Goal: Task Accomplishment & Management: Use online tool/utility

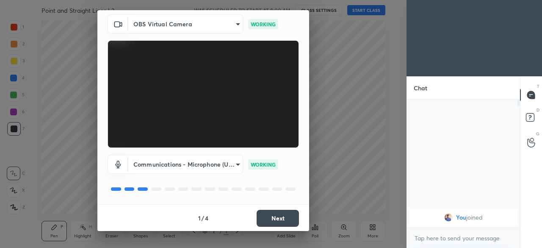
scroll to position [30, 0]
click at [274, 220] on button "Next" at bounding box center [278, 217] width 42 height 17
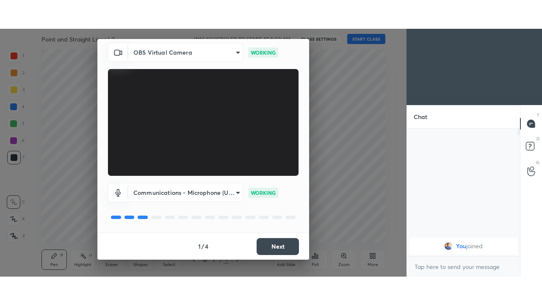
scroll to position [0, 0]
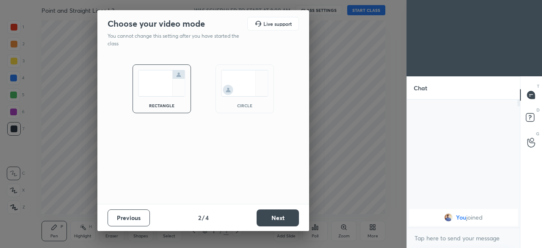
click at [277, 218] on button "Next" at bounding box center [278, 217] width 42 height 17
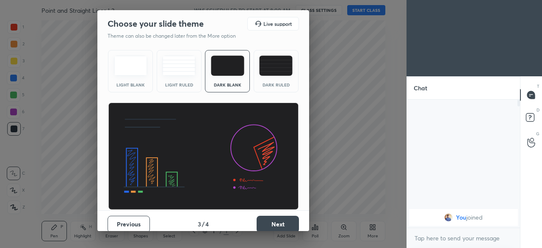
click at [278, 222] on button "Next" at bounding box center [278, 224] width 42 height 17
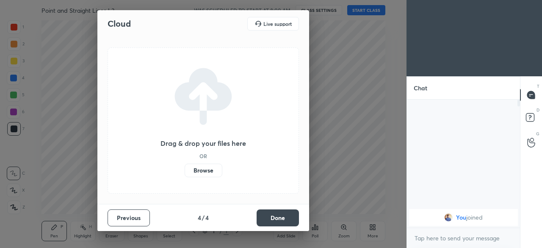
click at [278, 222] on button "Done" at bounding box center [278, 217] width 42 height 17
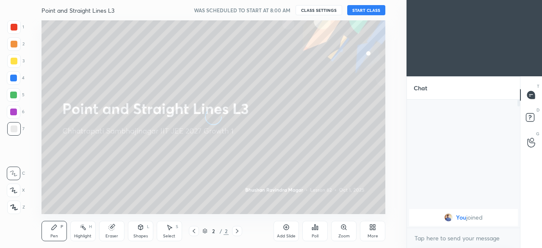
click at [368, 234] on div "More" at bounding box center [373, 236] width 11 height 4
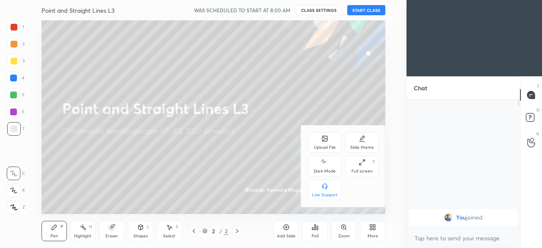
click at [325, 169] on div "Dark Mode" at bounding box center [325, 171] width 22 height 4
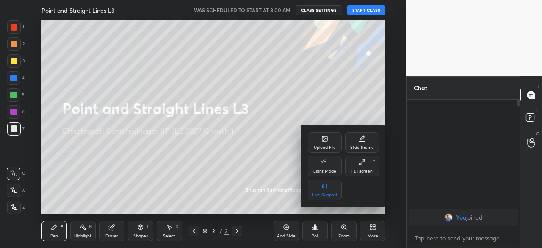
click at [363, 169] on div "Full screen" at bounding box center [362, 171] width 21 height 4
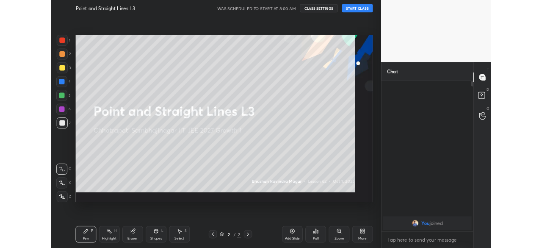
scroll to position [112, 111]
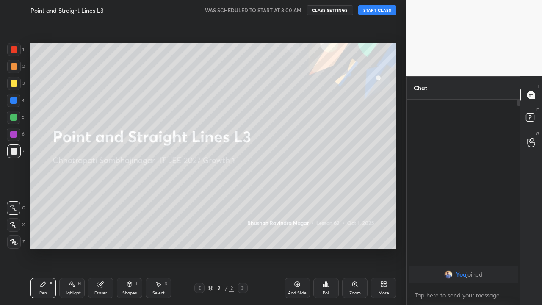
click at [294, 247] on div "Add Slide" at bounding box center [297, 288] width 25 height 20
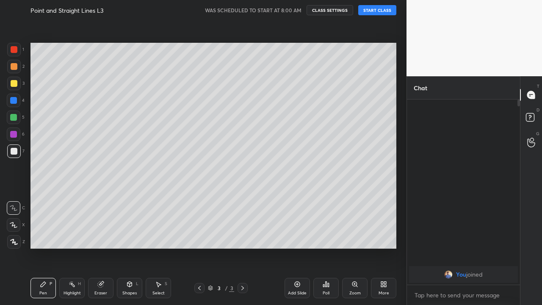
click at [375, 14] on button "START CLASS" at bounding box center [377, 10] width 38 height 10
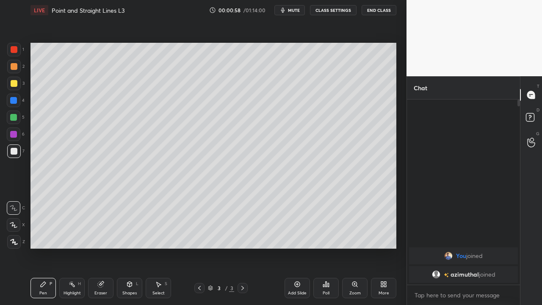
click at [105, 247] on div "Eraser" at bounding box center [100, 293] width 13 height 4
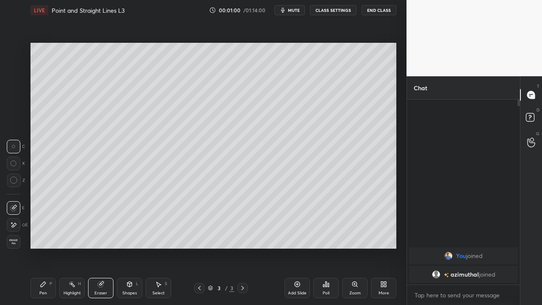
click at [47, 247] on div "Pen P" at bounding box center [43, 288] width 25 height 20
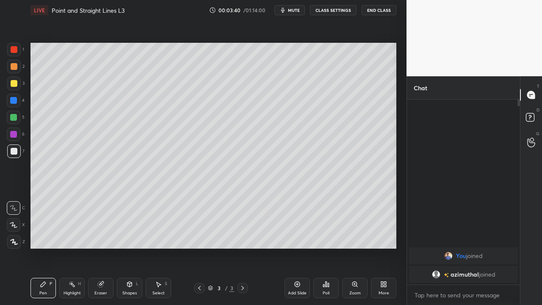
click at [263, 247] on div "Setting up your live class Poll for secs No correct answer Start poll" at bounding box center [213, 145] width 373 height 251
click at [102, 247] on icon at bounding box center [101, 285] width 6 height 6
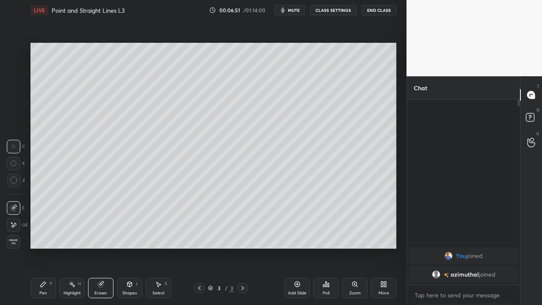
click at [47, 247] on div "Pen P" at bounding box center [43, 288] width 25 height 20
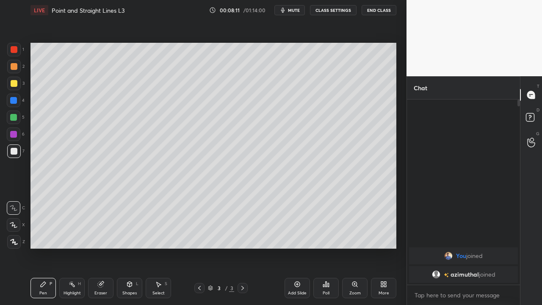
click at [97, 247] on div "Eraser" at bounding box center [100, 288] width 25 height 20
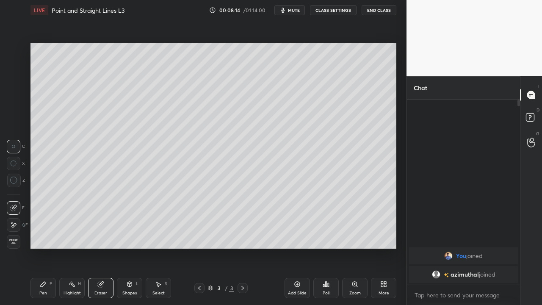
click at [47, 247] on div "Pen P" at bounding box center [43, 288] width 25 height 20
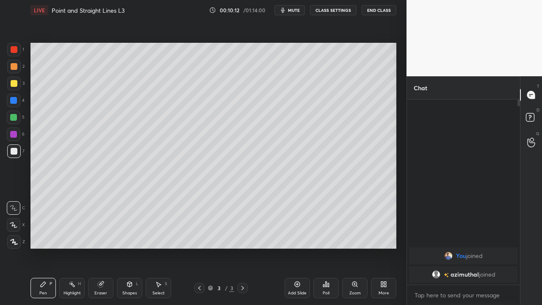
click at [297, 247] on div "Add Slide" at bounding box center [297, 288] width 25 height 20
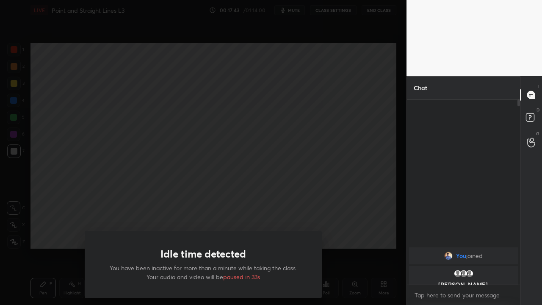
click at [52, 242] on div "Idle time detected You have been inactive for more than a minute while taking t…" at bounding box center [203, 152] width 407 height 305
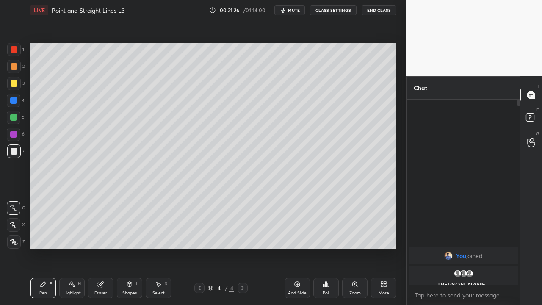
click at [293, 247] on div "Add Slide" at bounding box center [297, 293] width 19 height 4
click at [137, 247] on div "L" at bounding box center [137, 284] width 3 height 4
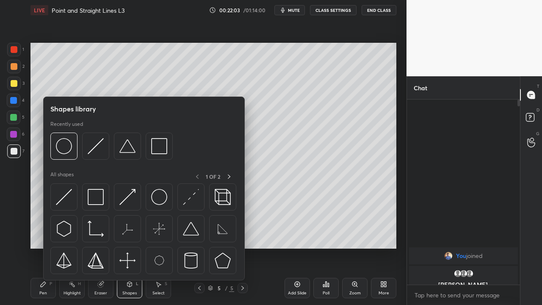
click at [161, 247] on div "Select S" at bounding box center [158, 288] width 25 height 20
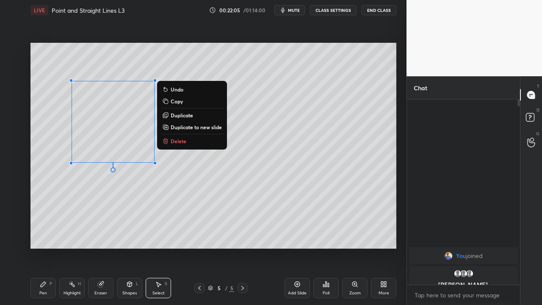
click at [173, 142] on p "Delete" at bounding box center [179, 141] width 16 height 7
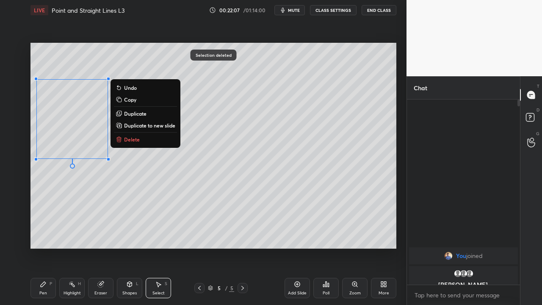
click at [130, 140] on p "Delete" at bounding box center [132, 139] width 16 height 7
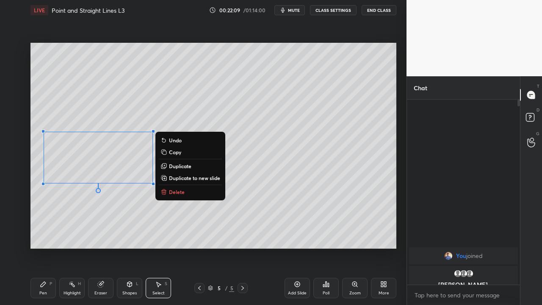
click at [172, 193] on p "Delete" at bounding box center [177, 192] width 16 height 7
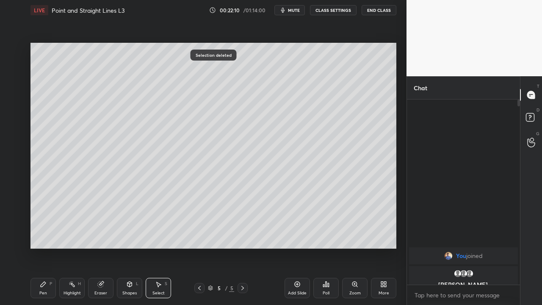
click at [44, 247] on icon at bounding box center [43, 284] width 5 height 5
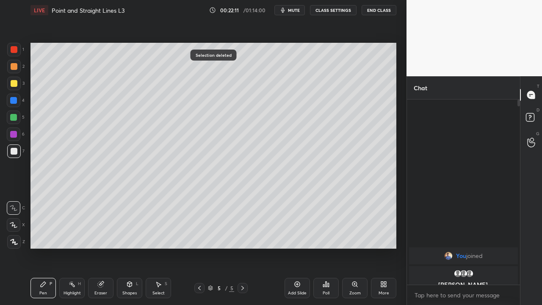
click at [130, 247] on icon at bounding box center [130, 285] width 0 height 3
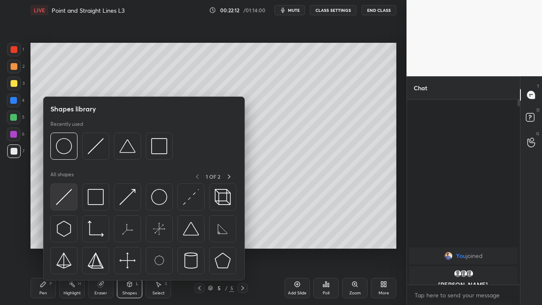
click at [71, 199] on img at bounding box center [64, 197] width 16 height 16
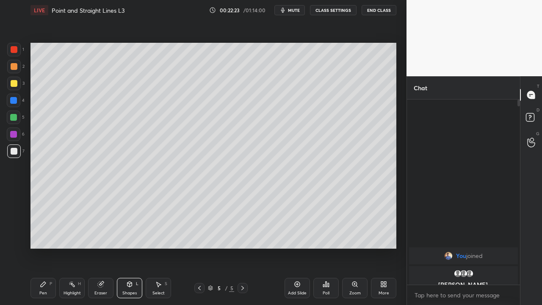
click at [128, 247] on icon at bounding box center [130, 284] width 5 height 5
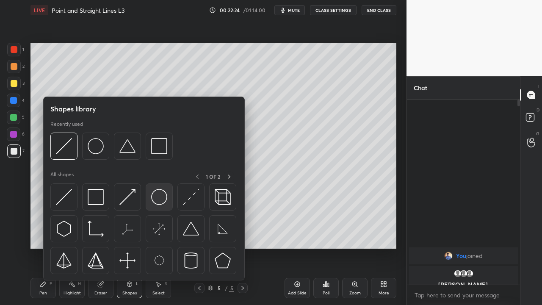
click at [163, 200] on img at bounding box center [159, 197] width 16 height 16
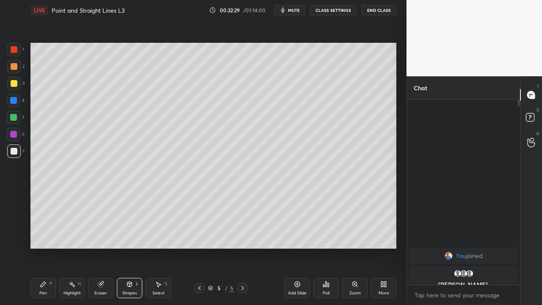
click at [159, 247] on div "Select" at bounding box center [159, 293] width 12 height 4
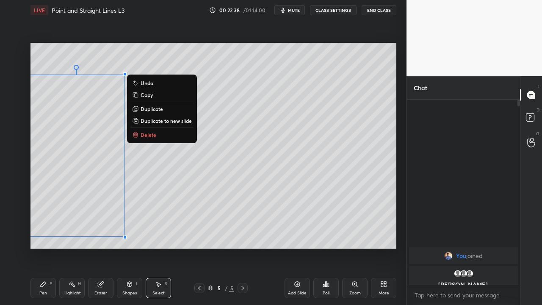
click at [153, 195] on div "0 ° Undo Copy Duplicate Duplicate to new slide Delete" at bounding box center [214, 146] width 366 height 206
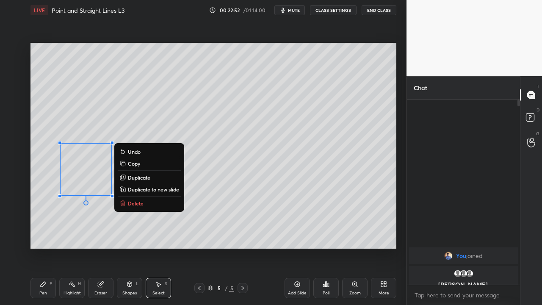
click at [114, 218] on div "0 ° Undo Copy Duplicate Duplicate to new slide Delete" at bounding box center [214, 146] width 366 height 206
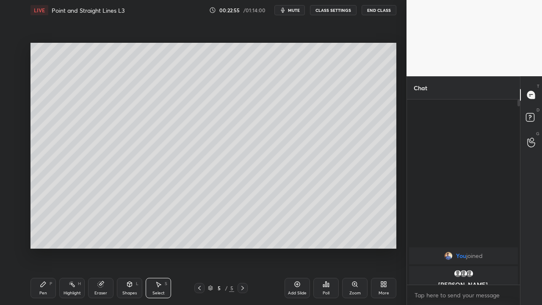
click at [131, 247] on icon at bounding box center [130, 283] width 5 height 1
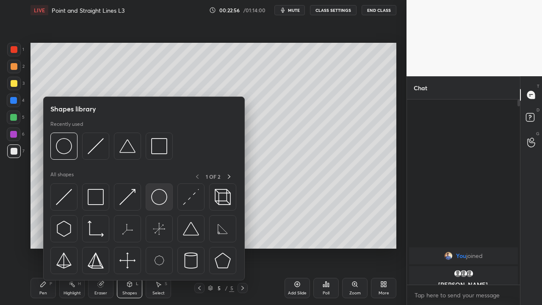
click at [158, 203] on img at bounding box center [159, 197] width 16 height 16
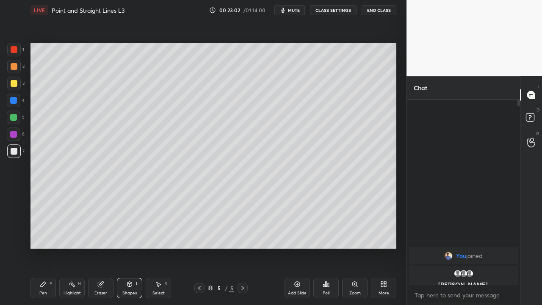
click at [155, 247] on icon at bounding box center [158, 284] width 7 height 7
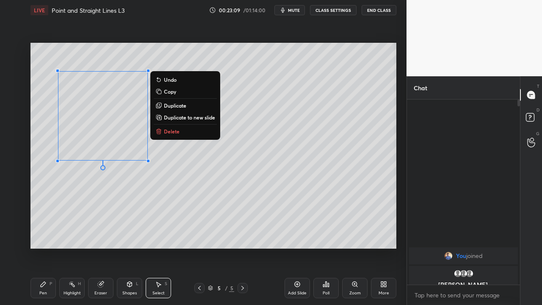
click at [136, 180] on div "0 ° Undo Copy Duplicate Duplicate to new slide Delete" at bounding box center [214, 146] width 366 height 206
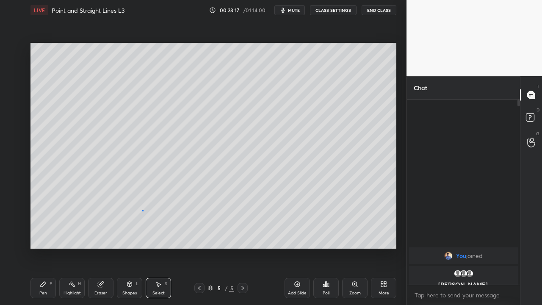
click at [142, 210] on div "0 ° Undo Copy Duplicate Duplicate to new slide Delete" at bounding box center [214, 146] width 366 height 206
click at [103, 132] on div "0 ° Undo Copy Duplicate Duplicate to new slide Delete" at bounding box center [214, 146] width 366 height 206
click at [132, 247] on icon at bounding box center [129, 284] width 7 height 7
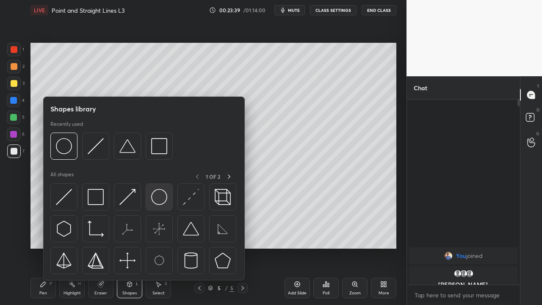
click at [156, 201] on img at bounding box center [159, 197] width 16 height 16
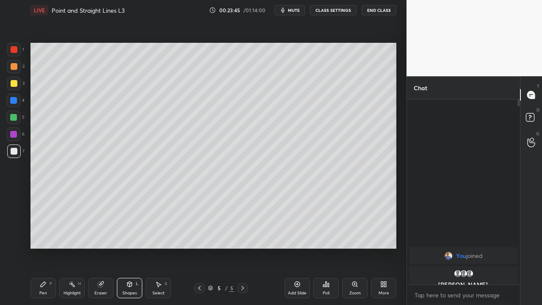
click at [151, 247] on div "Select S" at bounding box center [158, 288] width 25 height 20
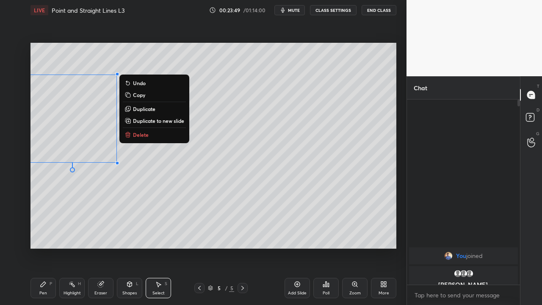
click at [133, 138] on p "Delete" at bounding box center [141, 134] width 16 height 7
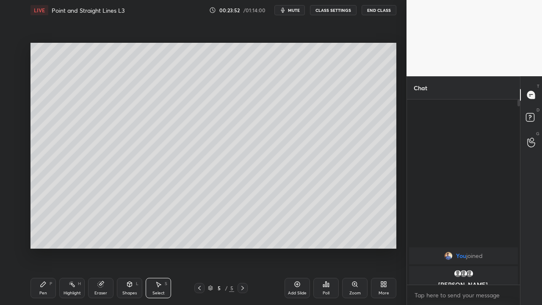
click at [123, 247] on div "Shapes L" at bounding box center [129, 288] width 25 height 20
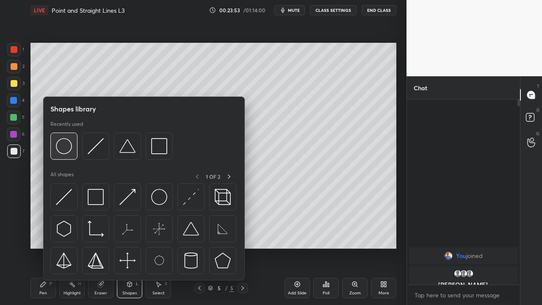
click at [65, 149] on img at bounding box center [64, 146] width 16 height 16
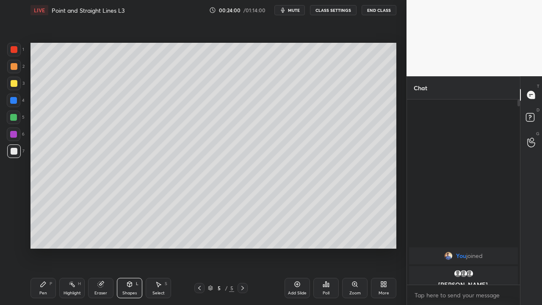
click at [121, 247] on div "Shapes L" at bounding box center [129, 288] width 25 height 20
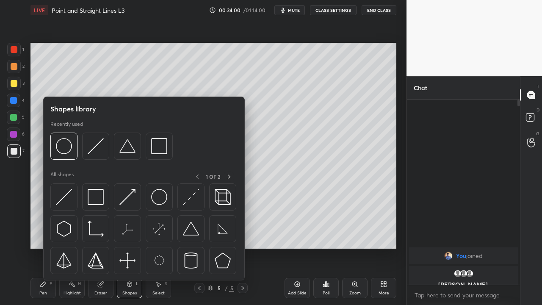
click at [63, 197] on img at bounding box center [64, 197] width 16 height 16
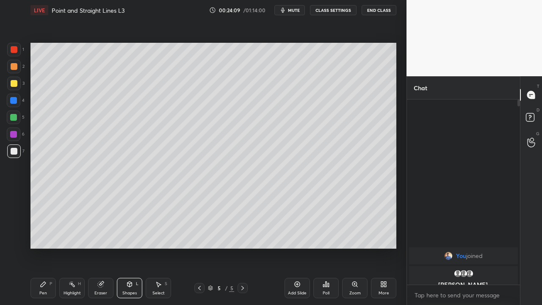
click at [14, 117] on div at bounding box center [13, 117] width 7 height 7
click at [97, 247] on div "Eraser" at bounding box center [100, 288] width 25 height 20
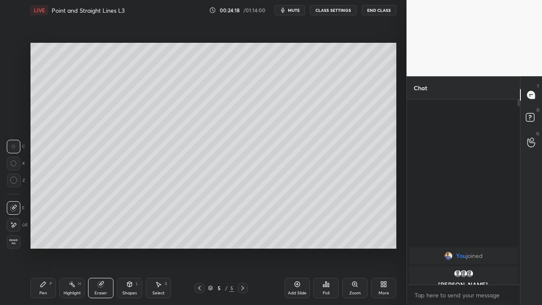
click at [43, 247] on icon at bounding box center [43, 284] width 7 height 7
click at [378, 247] on div "More" at bounding box center [383, 288] width 25 height 20
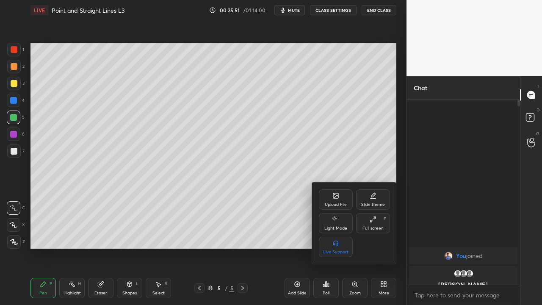
click at [369, 226] on div "Full screen" at bounding box center [373, 228] width 21 height 4
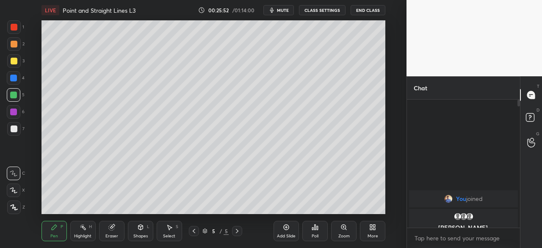
type textarea "x"
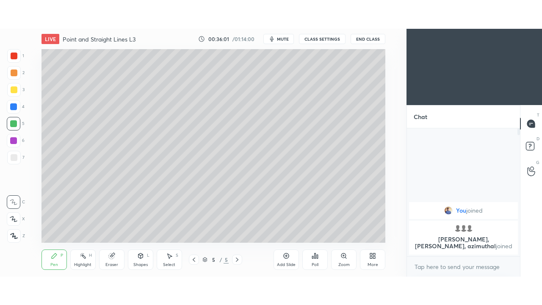
scroll to position [42176, 41996]
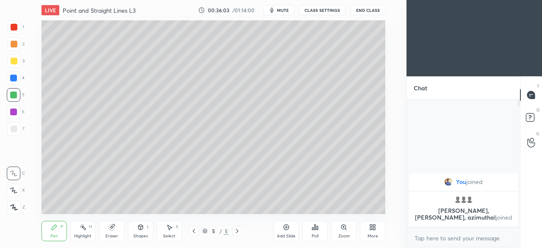
click at [369, 229] on div "More" at bounding box center [372, 231] width 25 height 20
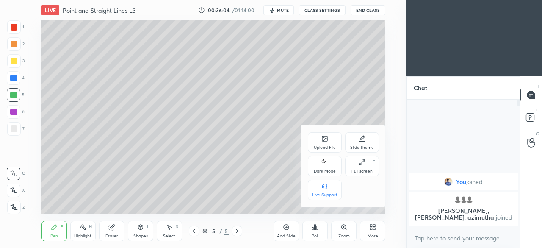
click at [356, 171] on div "Full screen" at bounding box center [362, 171] width 21 height 4
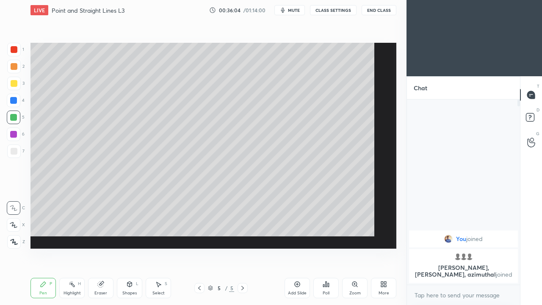
scroll to position [112, 111]
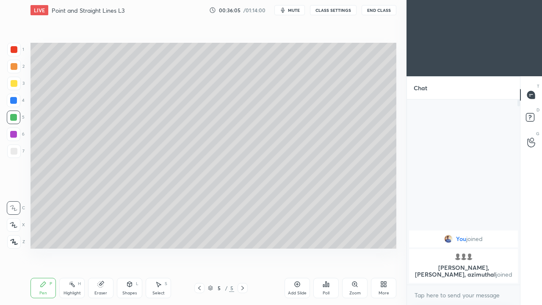
click at [378, 247] on div "More" at bounding box center [383, 288] width 25 height 20
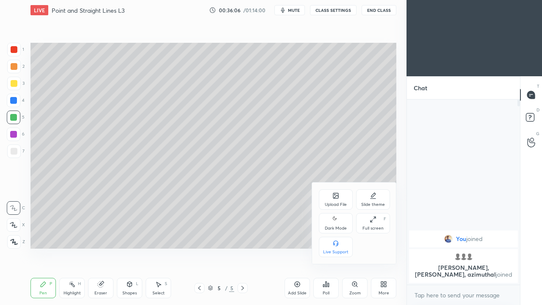
click at [333, 224] on icon at bounding box center [336, 219] width 7 height 10
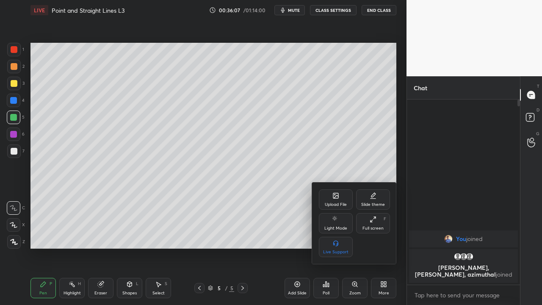
click at [330, 121] on div at bounding box center [271, 152] width 542 height 305
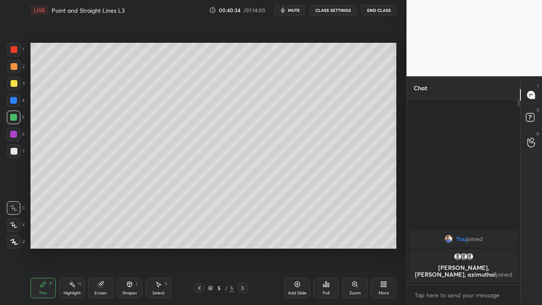
click at [294, 247] on div "Add Slide" at bounding box center [297, 288] width 25 height 20
click at [16, 152] on div at bounding box center [14, 151] width 7 height 7
click at [98, 247] on icon at bounding box center [100, 284] width 7 height 7
click at [44, 247] on icon at bounding box center [43, 284] width 7 height 7
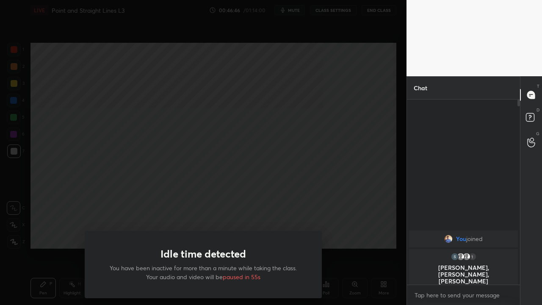
click at [44, 244] on div "Idle time detected You have been inactive for more than a minute while taking t…" at bounding box center [203, 152] width 407 height 305
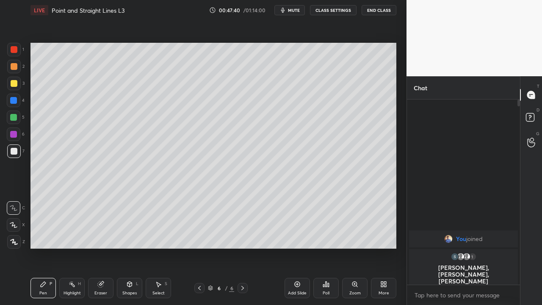
click at [295, 247] on icon at bounding box center [298, 285] width 6 height 6
click at [103, 247] on icon at bounding box center [100, 284] width 7 height 7
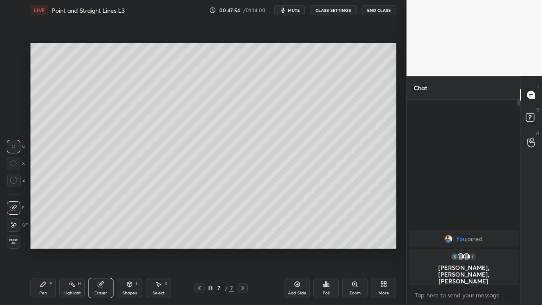
click at [46, 247] on icon at bounding box center [43, 284] width 5 height 5
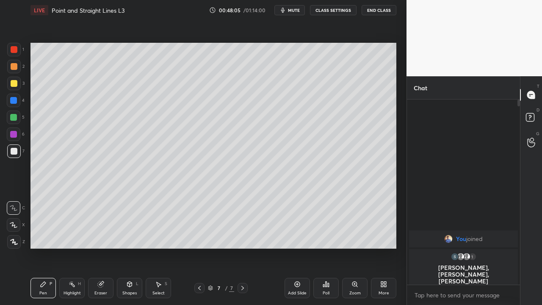
click at [98, 247] on icon at bounding box center [101, 285] width 6 height 6
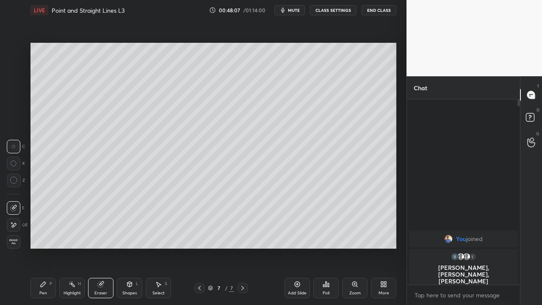
click at [43, 247] on icon at bounding box center [43, 284] width 7 height 7
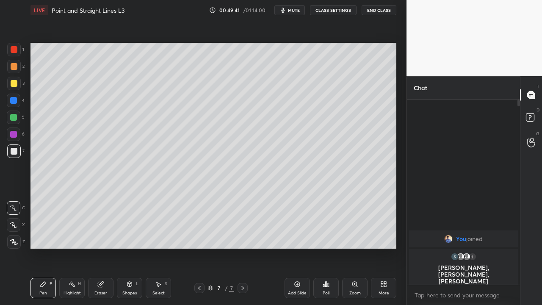
click at [125, 247] on div "Shapes L" at bounding box center [129, 288] width 25 height 20
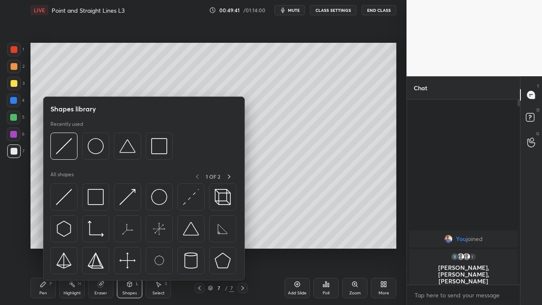
click at [99, 247] on div "Eraser" at bounding box center [100, 288] width 25 height 20
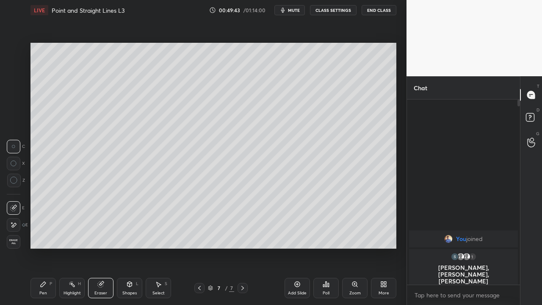
click at [43, 247] on div "Pen P" at bounding box center [43, 288] width 25 height 20
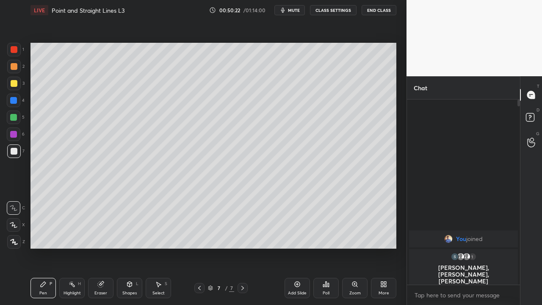
click at [200, 247] on icon at bounding box center [199, 288] width 7 height 7
click at [243, 247] on icon at bounding box center [242, 288] width 7 height 7
click at [200, 247] on icon at bounding box center [199, 288] width 7 height 7
click at [243, 247] on icon at bounding box center [243, 288] width 3 height 4
click at [198, 247] on icon at bounding box center [199, 288] width 7 height 7
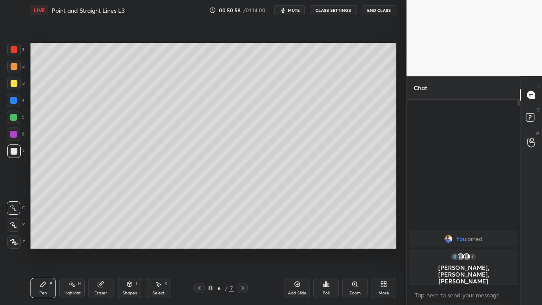
click at [239, 247] on div at bounding box center [243, 288] width 10 height 10
click at [101, 247] on icon at bounding box center [100, 284] width 7 height 7
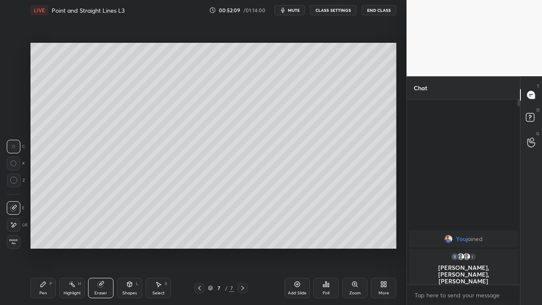
click at [48, 247] on div "Pen P" at bounding box center [43, 288] width 25 height 20
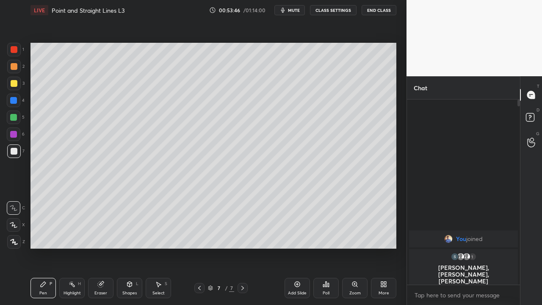
click at [103, 247] on icon at bounding box center [100, 284] width 7 height 7
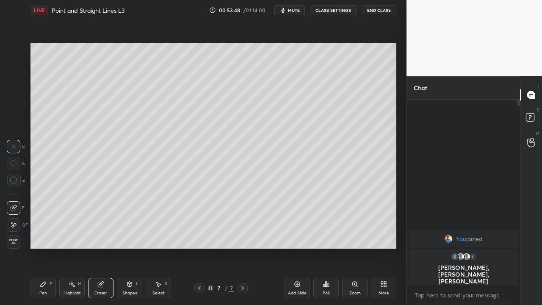
click at [44, 247] on div "Pen P" at bounding box center [43, 288] width 25 height 20
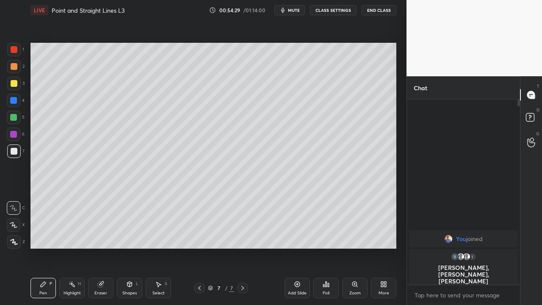
click at [101, 247] on div "Eraser" at bounding box center [100, 288] width 25 height 20
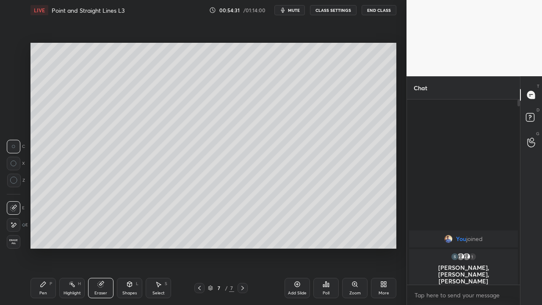
click at [46, 247] on icon at bounding box center [43, 284] width 7 height 7
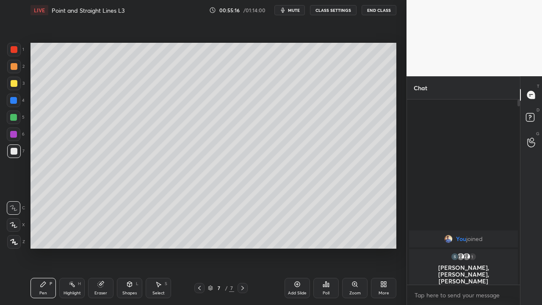
click at [14, 119] on div at bounding box center [13, 117] width 7 height 7
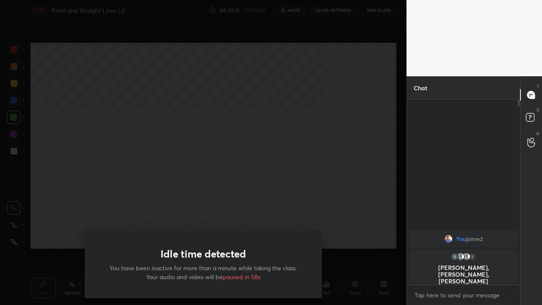
click at [43, 247] on div "Idle time detected You have been inactive for more than a minute while taking t…" at bounding box center [203, 152] width 407 height 305
click at [42, 241] on div "Idle time detected You have been inactive for more than a minute while taking t…" at bounding box center [203, 152] width 407 height 305
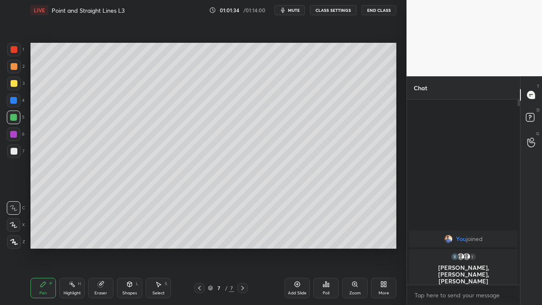
click at [291, 247] on div "Add Slide" at bounding box center [297, 288] width 25 height 20
click at [14, 150] on div at bounding box center [14, 151] width 7 height 7
click at [200, 247] on icon at bounding box center [199, 288] width 7 height 7
click at [239, 247] on div at bounding box center [243, 288] width 10 height 10
click at [105, 247] on div "Eraser" at bounding box center [100, 293] width 13 height 4
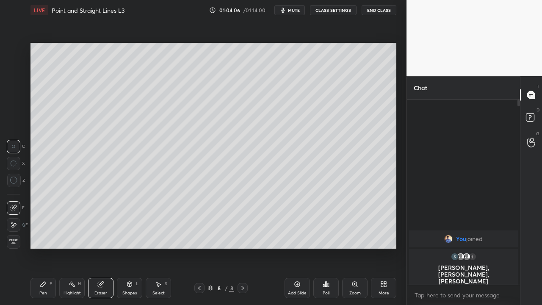
click at [49, 247] on div "Pen P" at bounding box center [43, 288] width 25 height 20
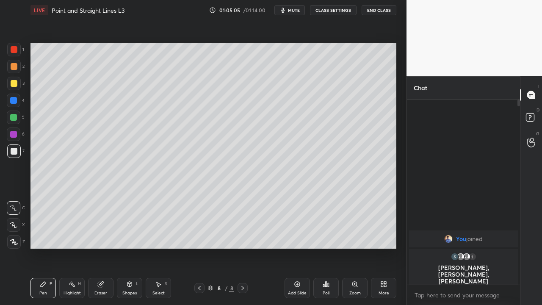
click at [200, 247] on icon at bounding box center [199, 288] width 7 height 7
click at [242, 247] on icon at bounding box center [243, 288] width 3 height 4
click at [200, 247] on icon at bounding box center [199, 288] width 7 height 7
click at [242, 247] on icon at bounding box center [242, 288] width 7 height 7
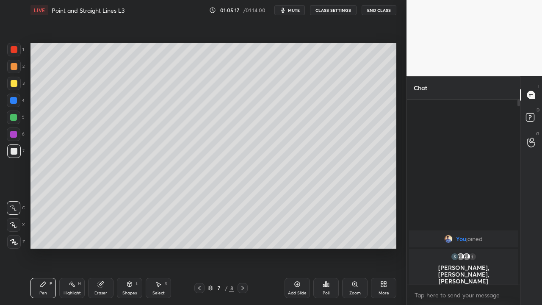
click at [243, 247] on icon at bounding box center [242, 288] width 7 height 7
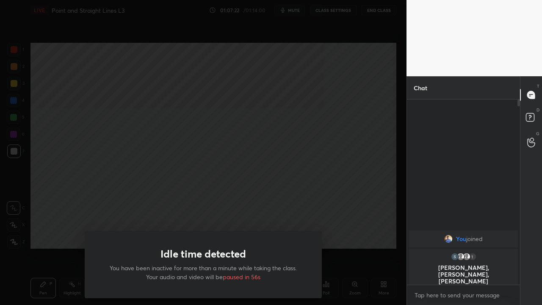
click at [44, 247] on div "Idle time detected You have been inactive for more than a minute while taking t…" at bounding box center [203, 152] width 407 height 305
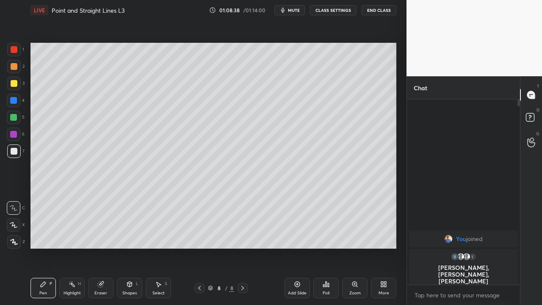
click at [292, 247] on div "Add Slide" at bounding box center [297, 288] width 25 height 20
click at [99, 247] on div "Eraser" at bounding box center [100, 288] width 25 height 20
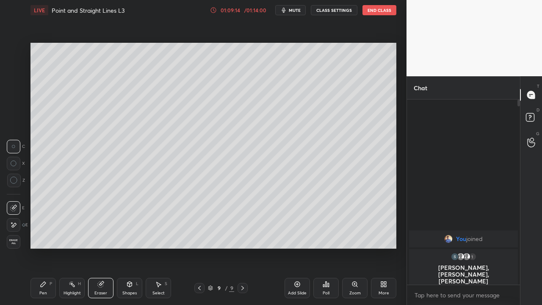
click at [43, 247] on icon at bounding box center [43, 284] width 5 height 5
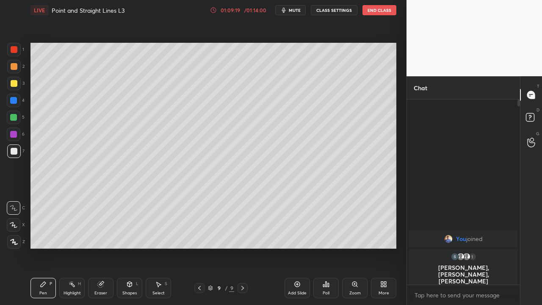
click at [200, 247] on icon at bounding box center [199, 288] width 7 height 7
click at [198, 247] on icon at bounding box center [199, 288] width 7 height 7
click at [200, 247] on icon at bounding box center [199, 288] width 7 height 7
click at [242, 247] on icon at bounding box center [242, 288] width 7 height 7
click at [244, 247] on icon at bounding box center [243, 288] width 3 height 4
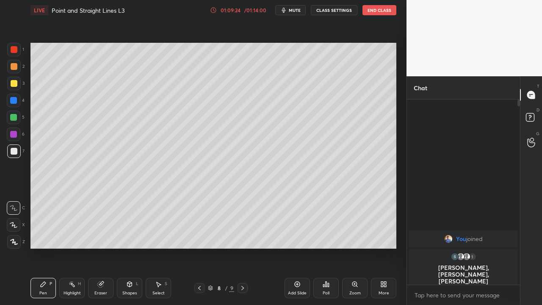
click at [243, 247] on icon at bounding box center [242, 288] width 7 height 7
click at [200, 247] on icon at bounding box center [199, 288] width 7 height 7
click at [242, 247] on icon at bounding box center [242, 288] width 7 height 7
click at [99, 247] on div "Eraser" at bounding box center [100, 288] width 25 height 20
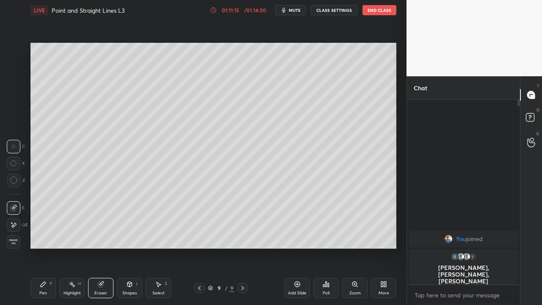
click at [38, 247] on div "Pen P" at bounding box center [43, 288] width 25 height 20
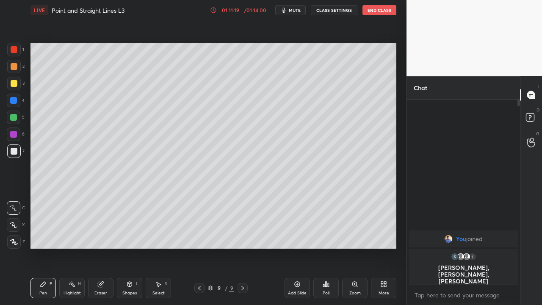
click at [97, 247] on div "Eraser" at bounding box center [100, 288] width 25 height 20
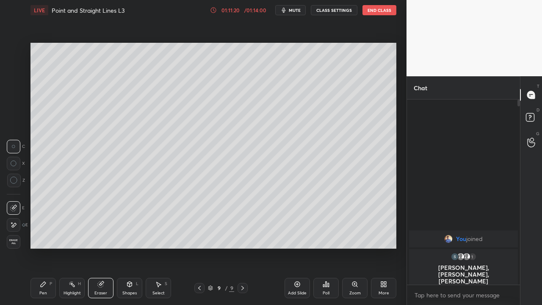
click at [46, 247] on div "Pen P" at bounding box center [43, 288] width 25 height 20
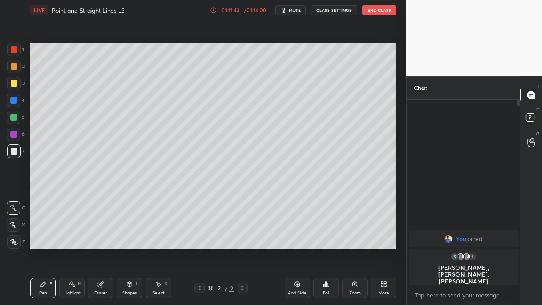
click at [106, 247] on div "Eraser" at bounding box center [100, 288] width 25 height 20
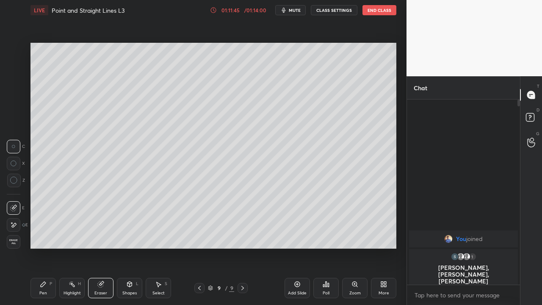
click at [48, 247] on div "Pen P" at bounding box center [43, 288] width 25 height 20
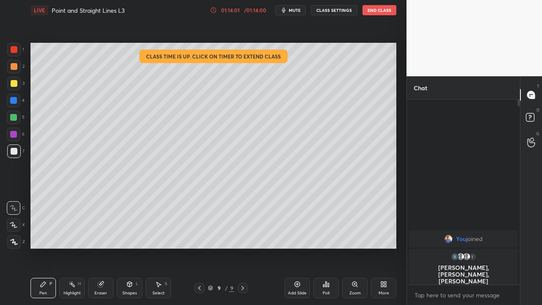
click at [382, 13] on button "End Class" at bounding box center [380, 10] width 34 height 10
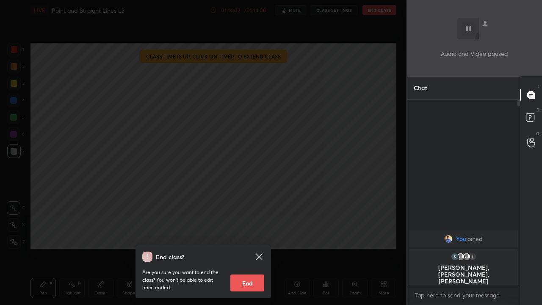
click at [253, 247] on button "End" at bounding box center [247, 283] width 34 height 17
type textarea "x"
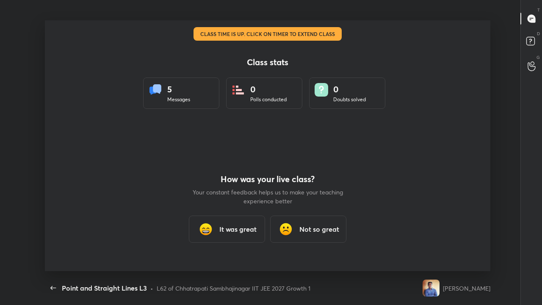
scroll to position [42118, 41834]
click at [52, 247] on icon "button" at bounding box center [53, 288] width 10 height 10
